Goal: Navigation & Orientation: Find specific page/section

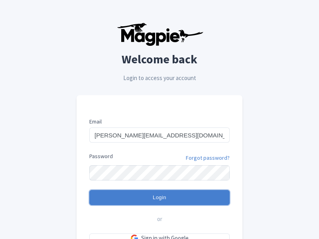
click at [159, 198] on input "Login" at bounding box center [159, 197] width 140 height 15
type input "Logging in..."
